Goal: Task Accomplishment & Management: Manage account settings

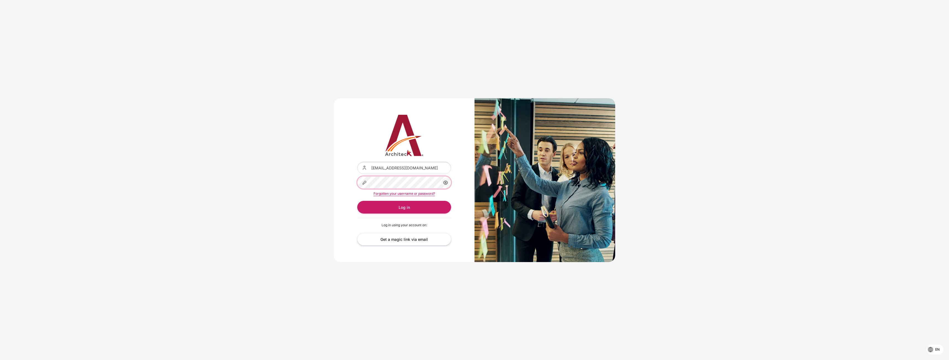
click at [357, 176] on div "Content" at bounding box center [357, 176] width 0 height 0
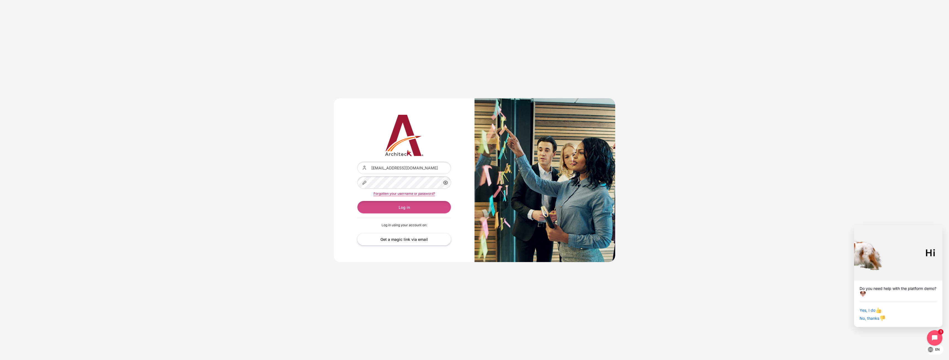
click at [401, 210] on button "Log in" at bounding box center [404, 207] width 94 height 12
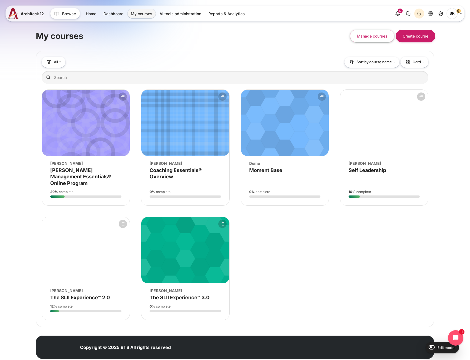
click at [174, 148] on figure "Course overview" at bounding box center [185, 123] width 88 height 66
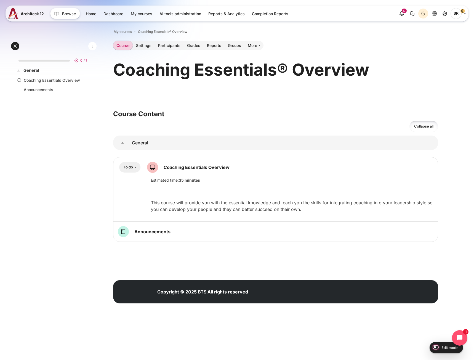
click at [437, 348] on input "Edit mode" at bounding box center [435, 347] width 10 height 6
checkbox input "true"
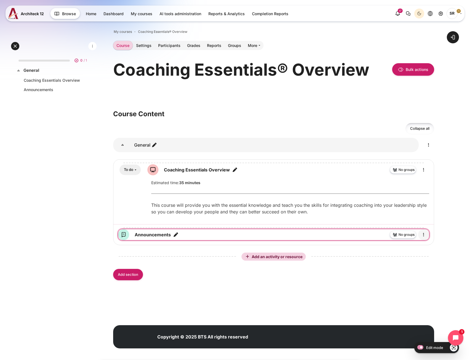
click at [422, 232] on icon "Edit" at bounding box center [423, 234] width 7 height 7
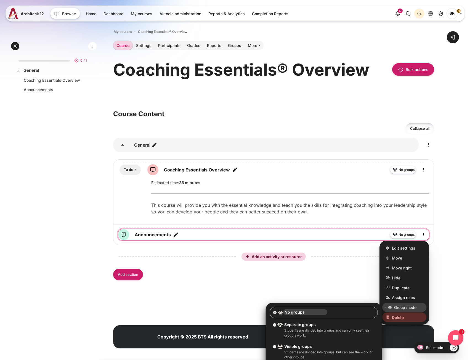
click at [402, 315] on span "Delete" at bounding box center [398, 317] width 12 height 6
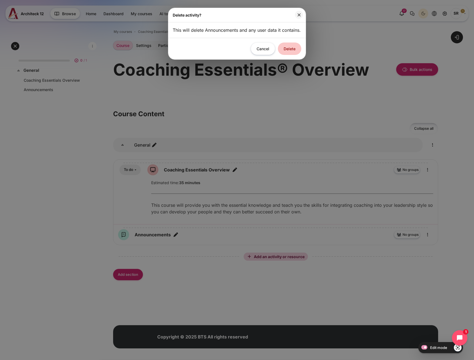
click at [296, 55] on button "Delete" at bounding box center [289, 48] width 23 height 12
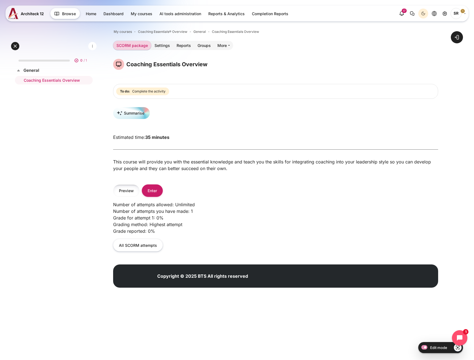
click at [131, 193] on button "Preview" at bounding box center [126, 190] width 26 height 12
